Goal: Task Accomplishment & Management: Use online tool/utility

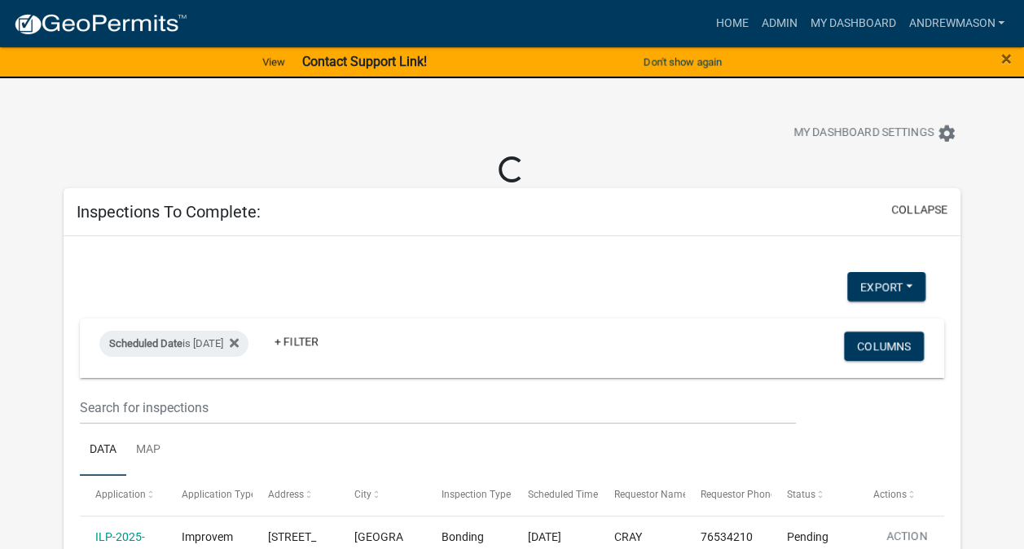
select select "3: 100"
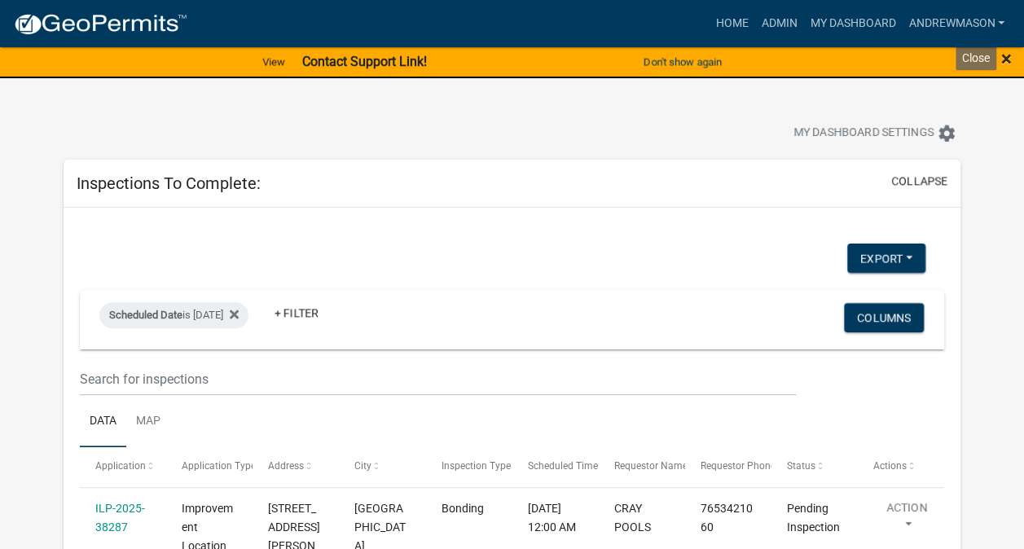
click at [1004, 59] on span "×" at bounding box center [1006, 58] width 11 height 23
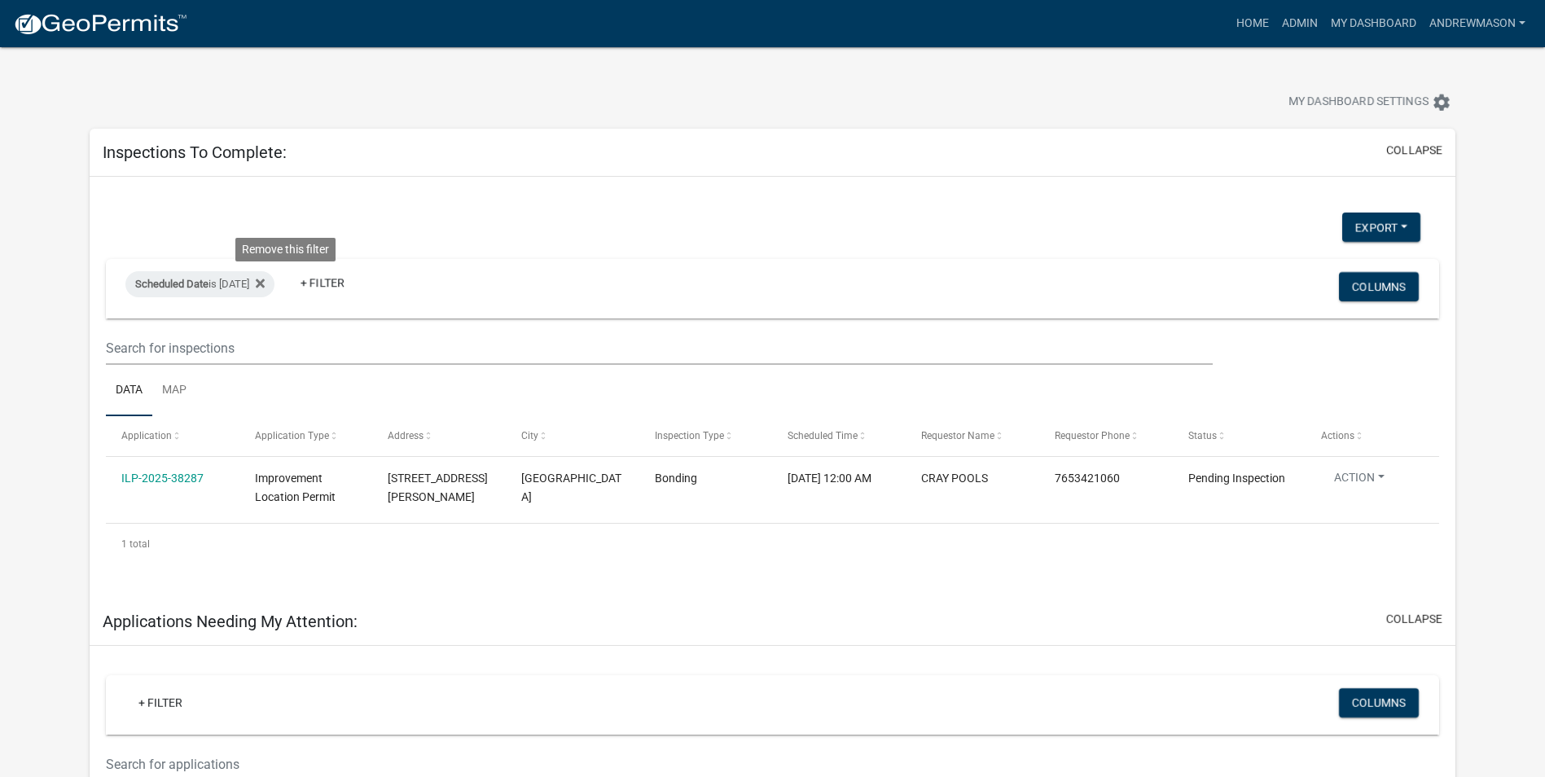
click at [265, 282] on icon at bounding box center [260, 283] width 9 height 9
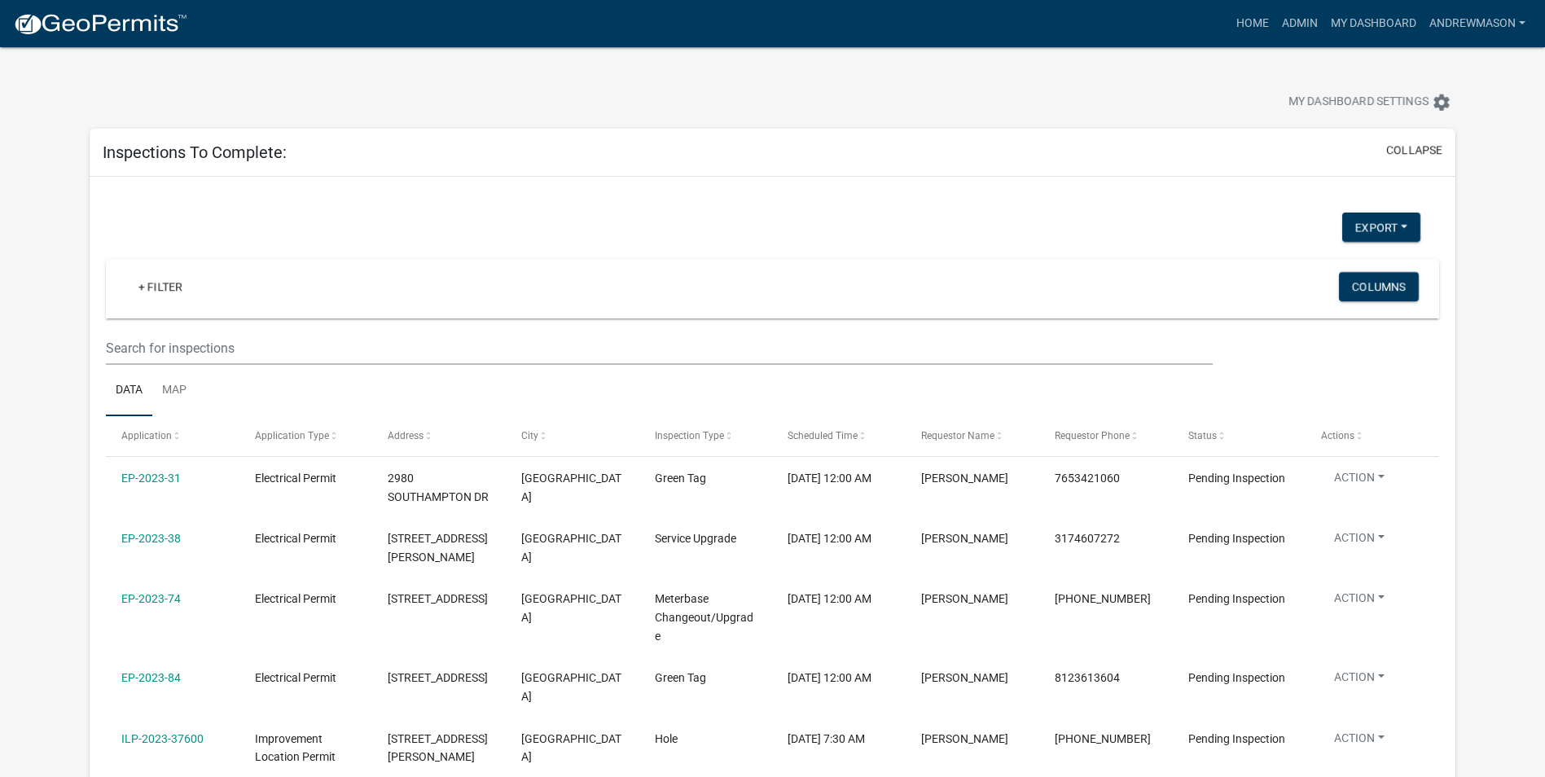
click at [163, 283] on link "+ Filter" at bounding box center [160, 286] width 70 height 29
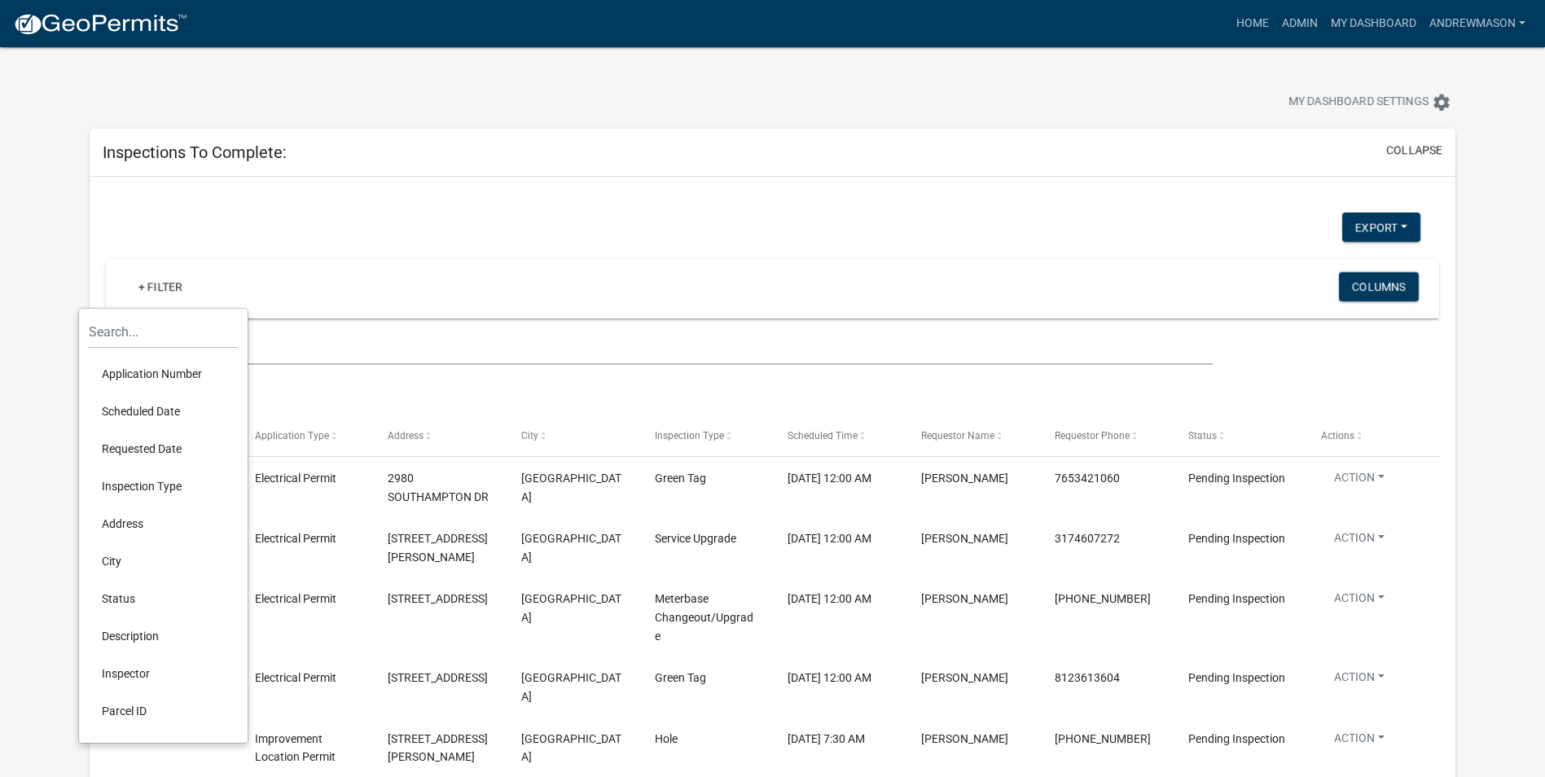
click at [140, 411] on li "Scheduled Date" at bounding box center [163, 411] width 149 height 37
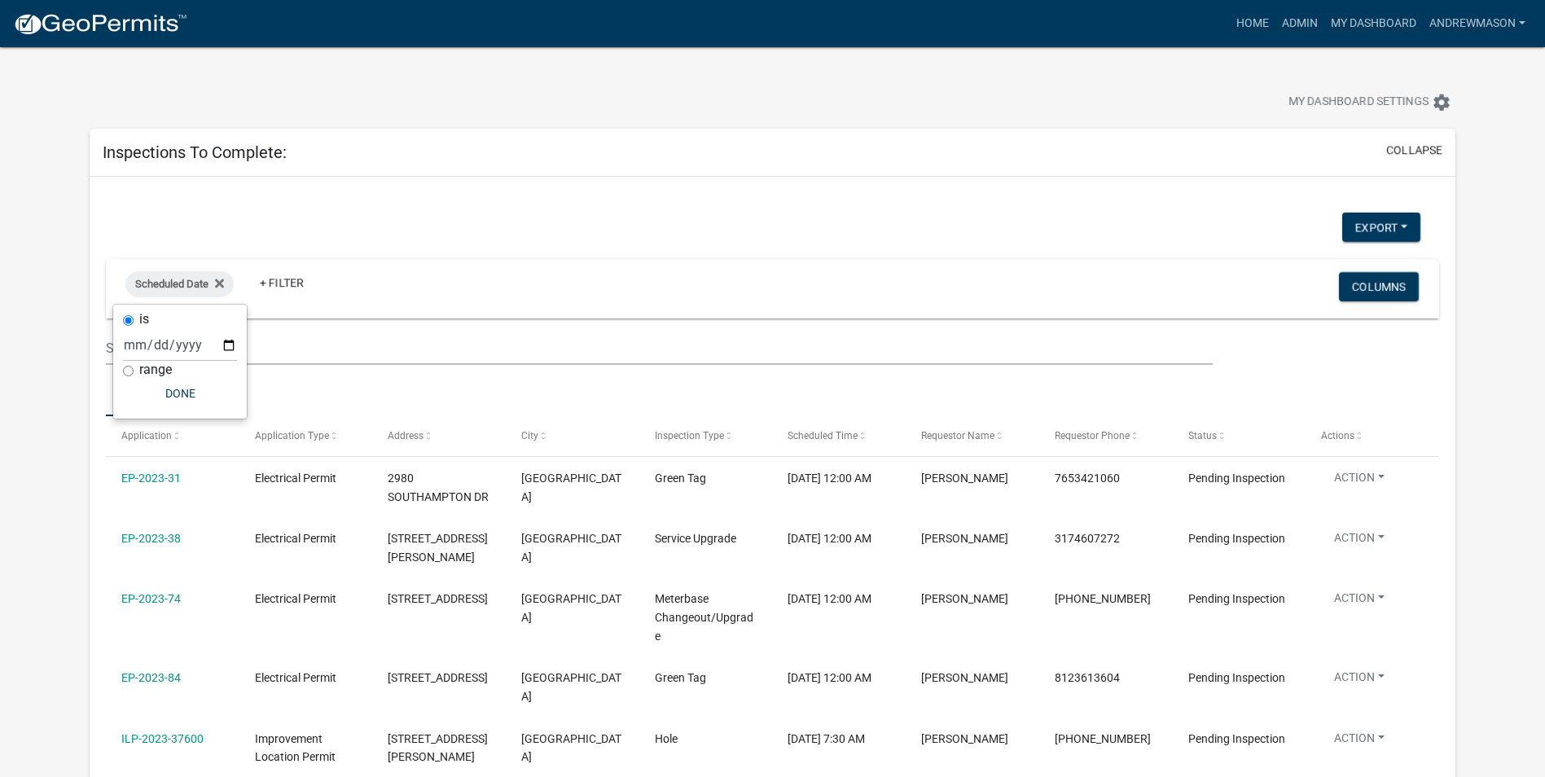
click at [125, 367] on input "range" at bounding box center [128, 371] width 11 height 11
radio input "true"
click at [187, 360] on select "[DATE] [DATE] Current Week Previous Week Current Month Last Month Current Calen…" at bounding box center [234, 361] width 163 height 33
select select "this_1_days"
click at [153, 345] on select "[DATE] [DATE] Current Week Previous Week Current Month Last Month Current Calen…" at bounding box center [234, 361] width 163 height 33
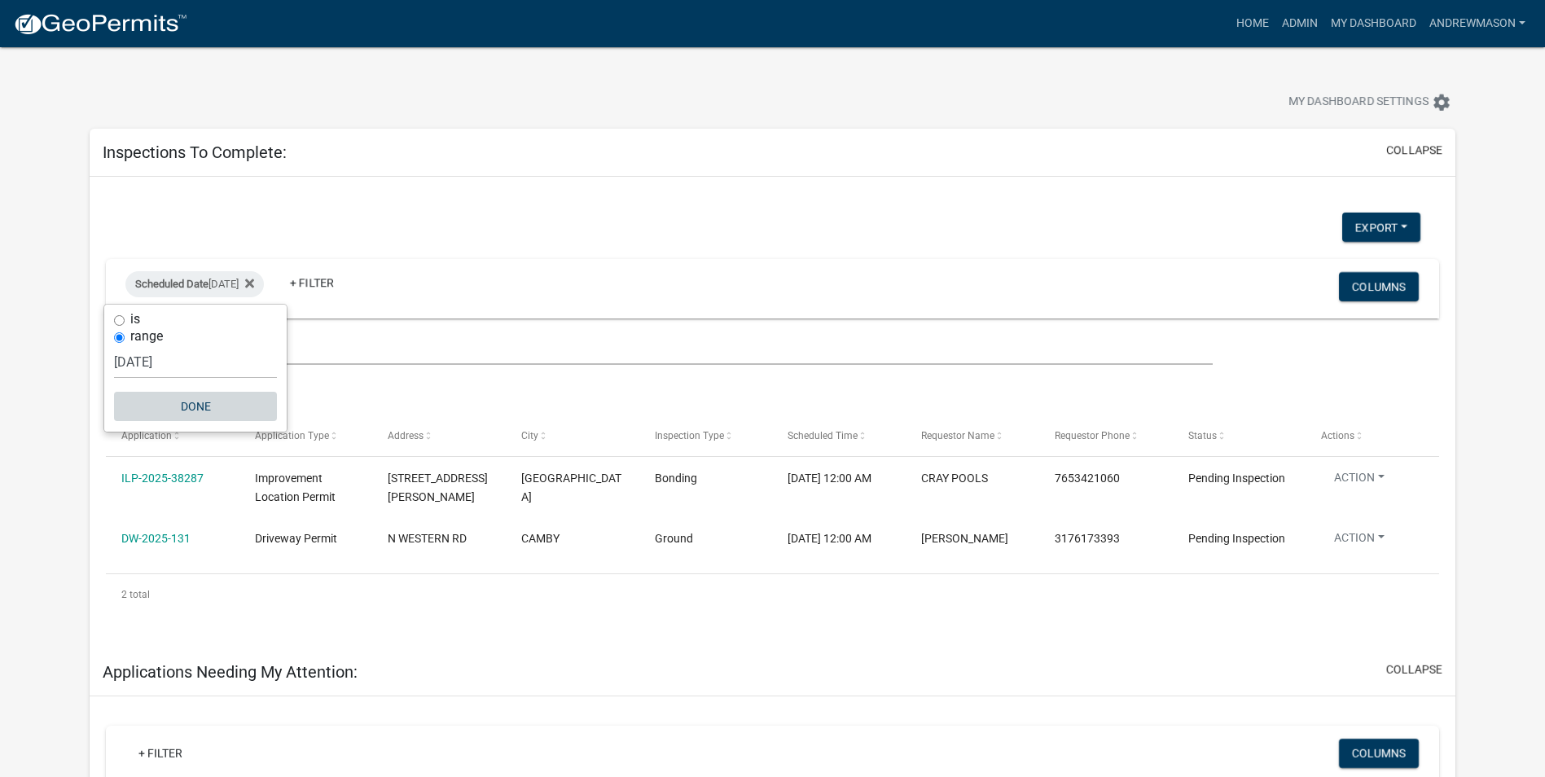
click at [197, 402] on button "Done" at bounding box center [195, 406] width 163 height 29
